Goal: Find specific page/section: Find specific page/section

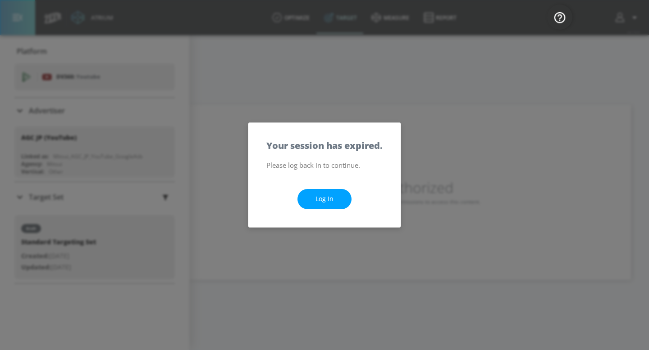
scroll to position [68, 0]
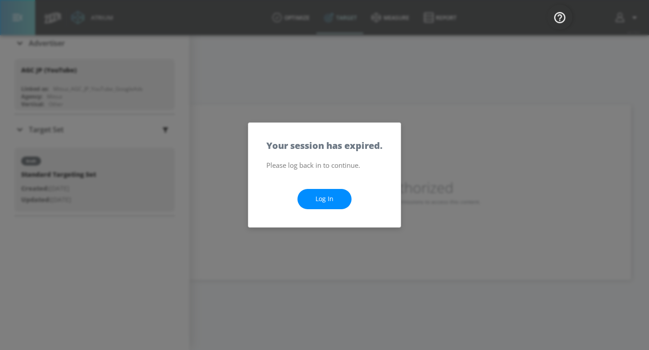
click at [320, 201] on link "Log In" at bounding box center [324, 199] width 54 height 20
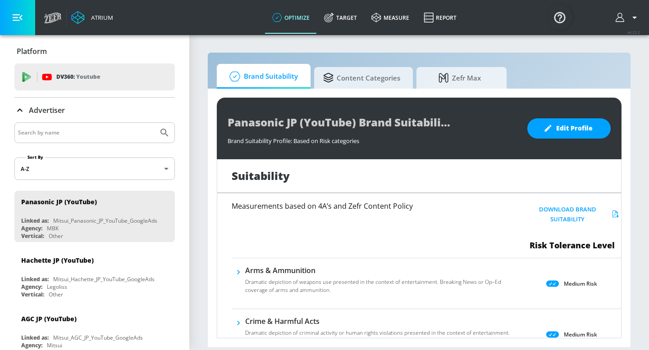
click at [77, 137] on input "Search by name" at bounding box center [86, 133] width 136 height 12
